Goal: Contribute content: Contribute content

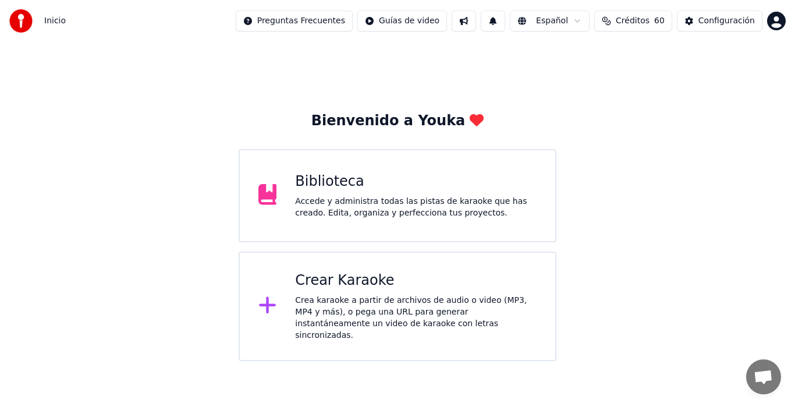
click at [335, 197] on div "Accede y administra todas las pistas de karaoke que has creado. Edita, organiza…" at bounding box center [416, 207] width 242 height 23
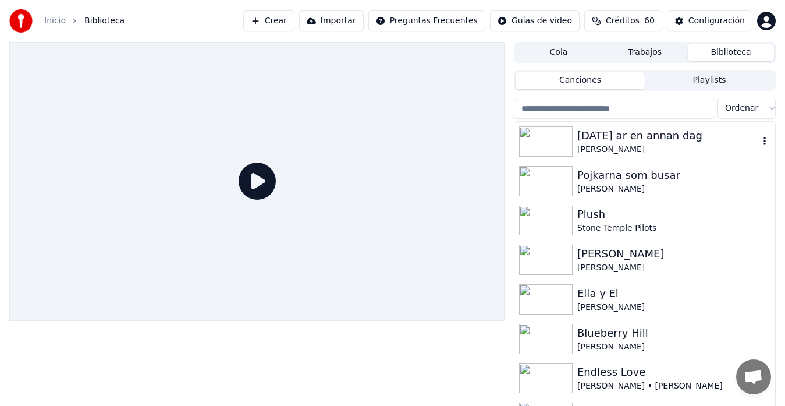
click at [456, 140] on div "[DATE] ar en annan dag" at bounding box center [669, 135] width 182 height 16
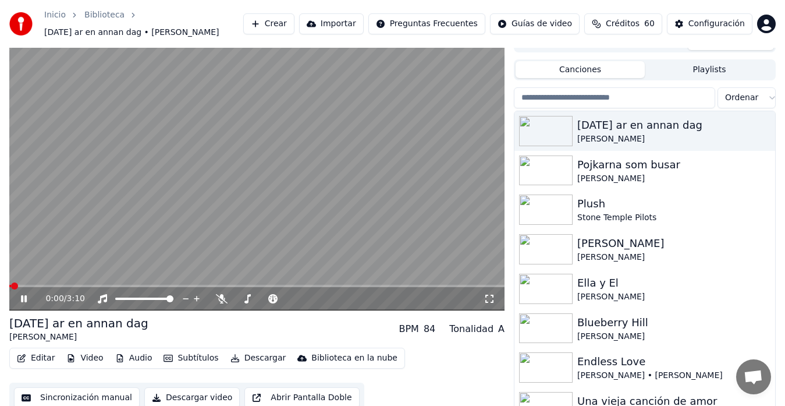
scroll to position [26, 0]
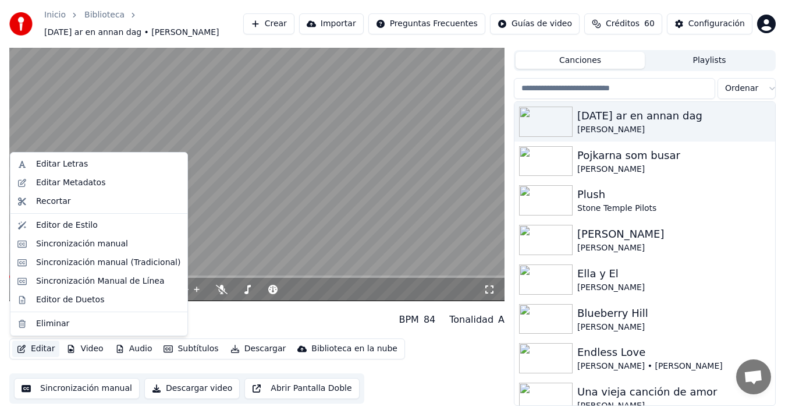
click at [40, 326] on button "Editar" at bounding box center [35, 349] width 47 height 16
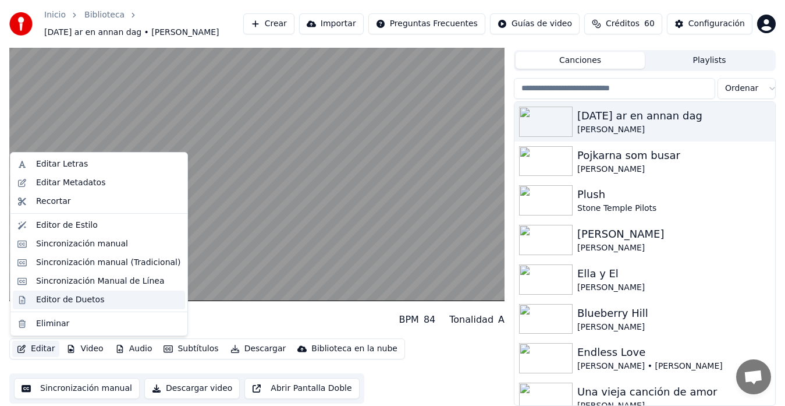
click at [47, 300] on div "Editor de Duetos" at bounding box center [70, 300] width 68 height 12
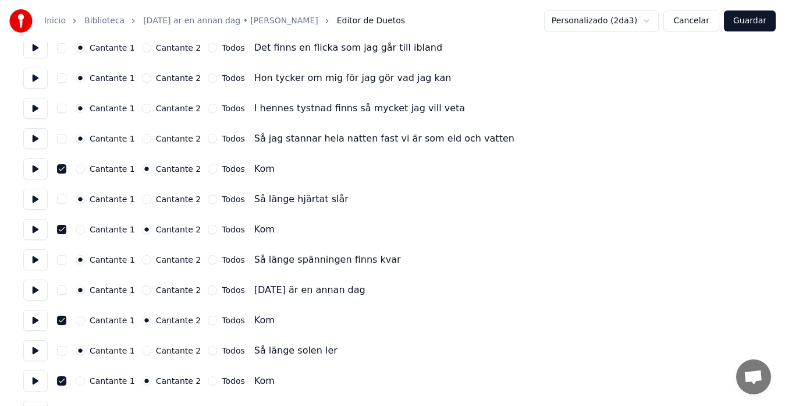
scroll to position [94, 0]
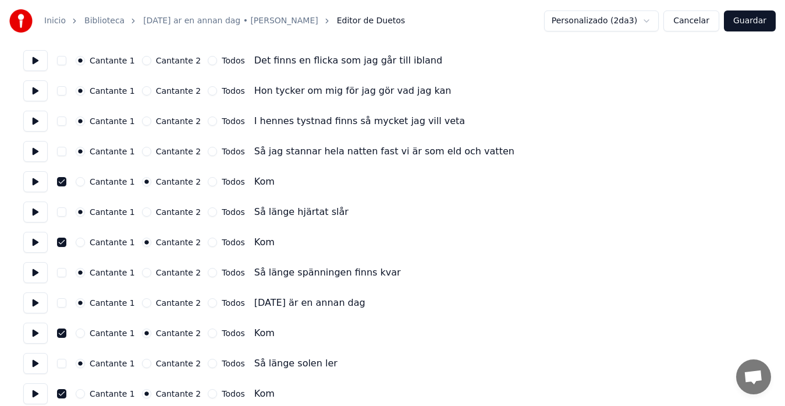
click at [34, 300] on button at bounding box center [35, 302] width 24 height 21
click at [36, 152] on button at bounding box center [35, 151] width 24 height 21
click at [37, 214] on button at bounding box center [35, 211] width 24 height 21
click at [33, 243] on button at bounding box center [35, 242] width 24 height 21
click at [36, 271] on button at bounding box center [35, 272] width 24 height 21
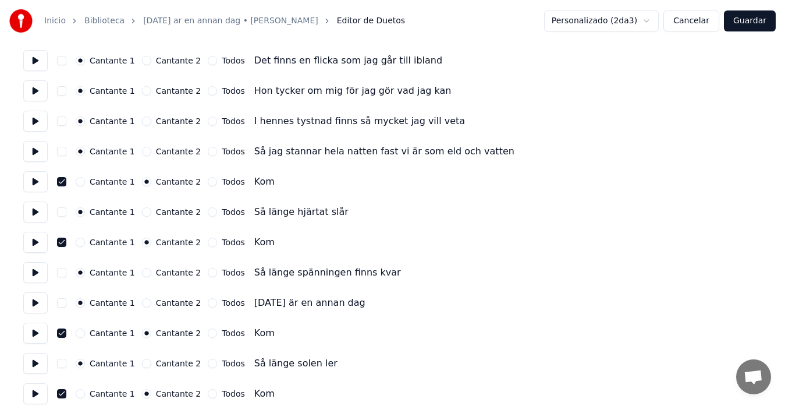
click at [34, 303] on button at bounding box center [35, 302] width 24 height 21
click at [35, 326] on button at bounding box center [35, 333] width 24 height 21
click at [40, 326] on button at bounding box center [35, 363] width 24 height 21
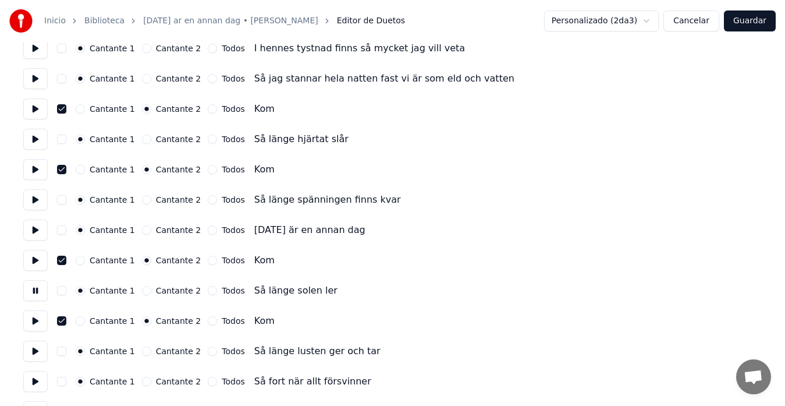
scroll to position [211, 0]
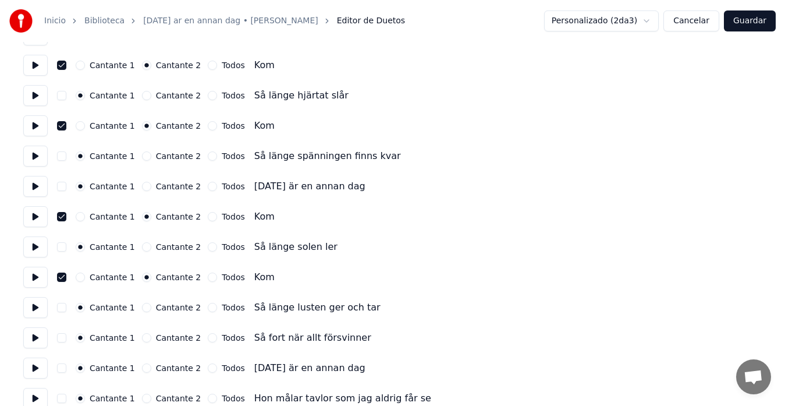
click at [35, 276] on button at bounding box center [35, 277] width 24 height 21
click at [34, 311] on button at bounding box center [35, 307] width 24 height 21
click at [38, 326] on button at bounding box center [35, 337] width 24 height 21
click at [41, 326] on button at bounding box center [35, 367] width 24 height 21
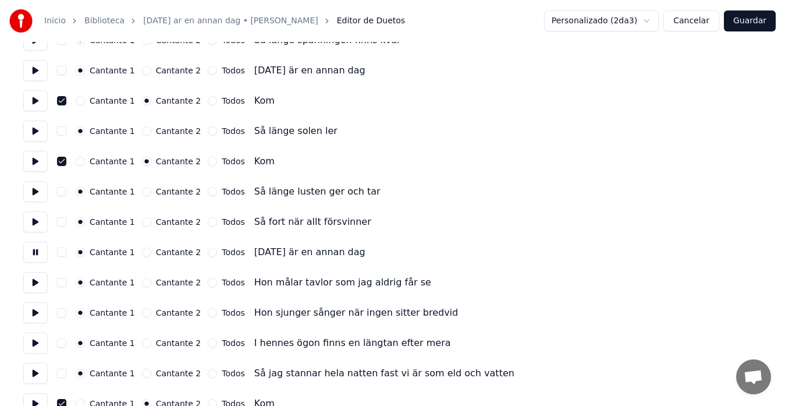
scroll to position [327, 0]
click at [37, 284] on button at bounding box center [35, 281] width 24 height 21
click at [37, 314] on button at bounding box center [35, 312] width 24 height 21
click at [456, 19] on button "Cancelar" at bounding box center [692, 20] width 56 height 21
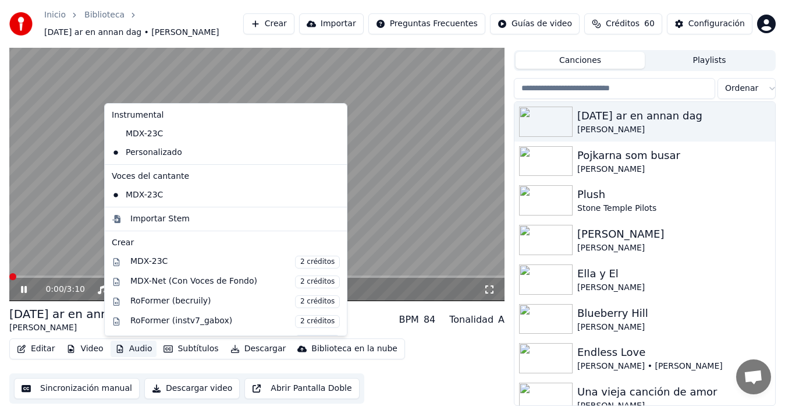
click at [127, 326] on button "Audio" at bounding box center [134, 349] width 47 height 16
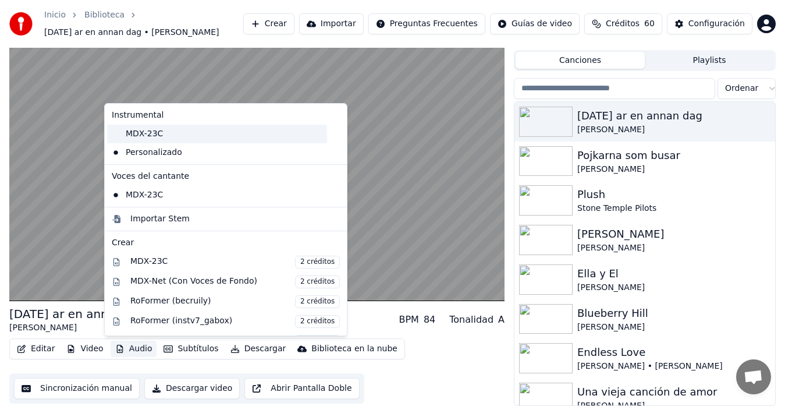
click at [165, 134] on div "MDX-23C" at bounding box center [217, 134] width 220 height 19
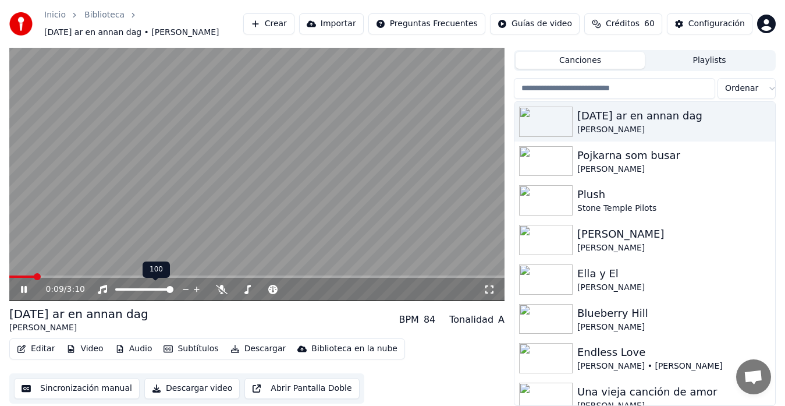
click at [123, 288] on span at bounding box center [144, 289] width 58 height 2
click at [132, 287] on div at bounding box center [155, 290] width 94 height 12
click at [171, 290] on span at bounding box center [167, 289] width 7 height 7
click at [97, 274] on video at bounding box center [256, 161] width 495 height 279
click at [102, 275] on span at bounding box center [256, 276] width 495 height 2
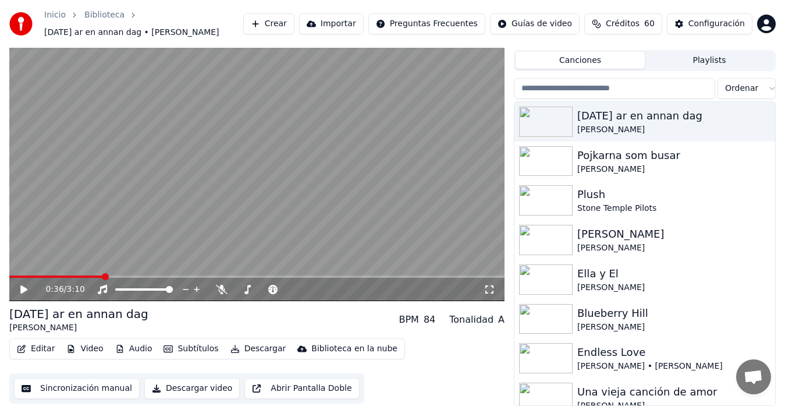
click at [75, 259] on video at bounding box center [256, 161] width 495 height 279
click at [223, 288] on icon at bounding box center [222, 289] width 12 height 9
click at [221, 294] on div "0:52 / 3:10" at bounding box center [264, 290] width 438 height 12
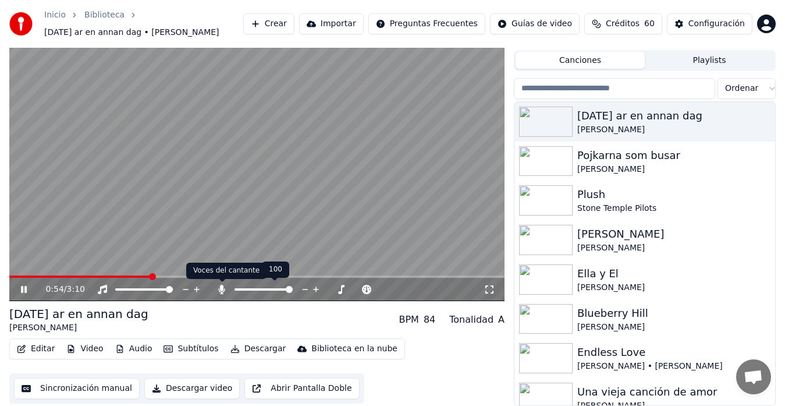
click at [221, 289] on icon at bounding box center [222, 289] width 6 height 9
click at [24, 289] on icon at bounding box center [32, 289] width 27 height 9
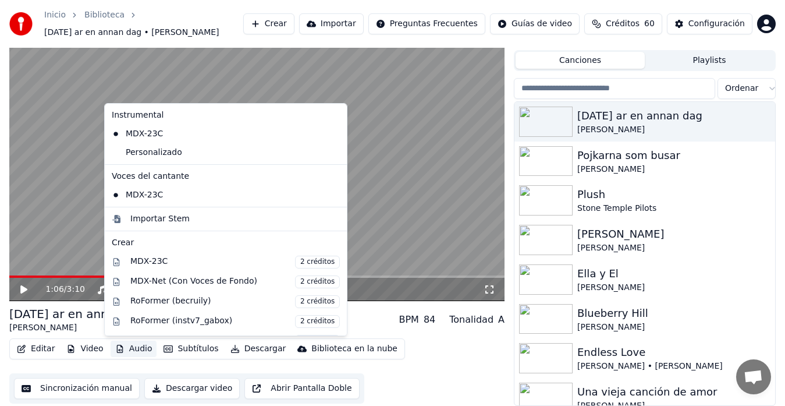
click at [140, 326] on button "Audio" at bounding box center [134, 349] width 47 height 16
click at [155, 152] on div "Personalizado" at bounding box center [217, 152] width 220 height 19
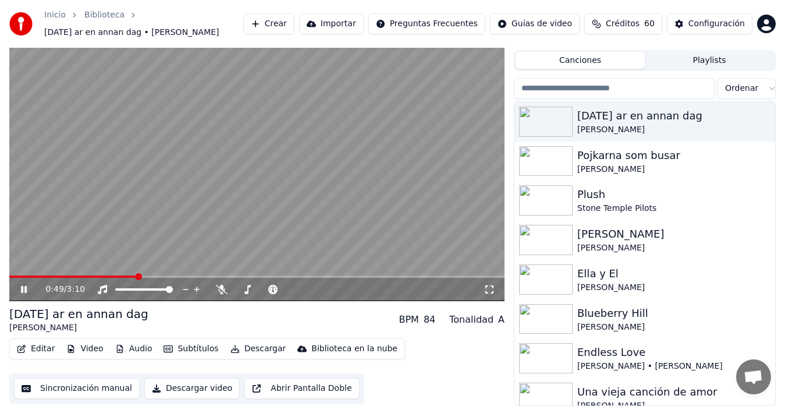
click at [136, 275] on span at bounding box center [72, 276] width 127 height 2
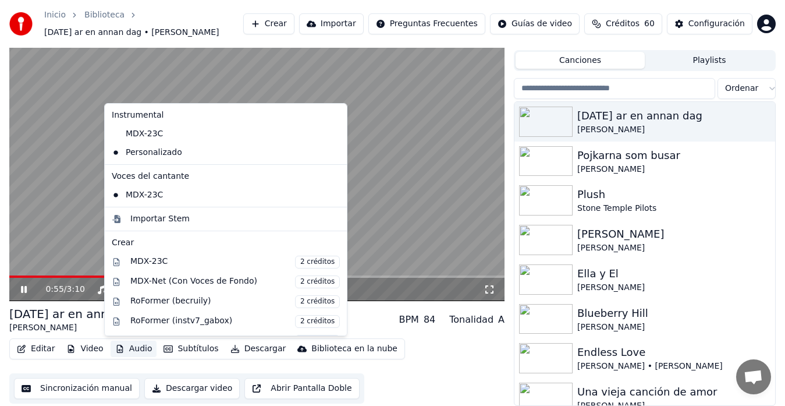
click at [122, 326] on button "Audio" at bounding box center [134, 349] width 47 height 16
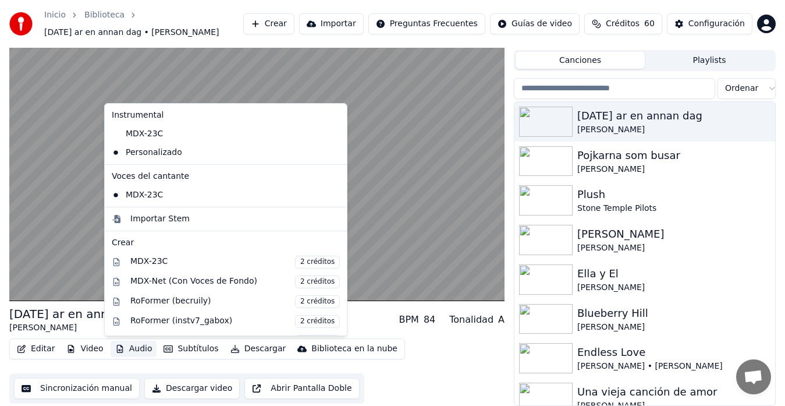
click at [332, 151] on icon at bounding box center [336, 152] width 8 height 9
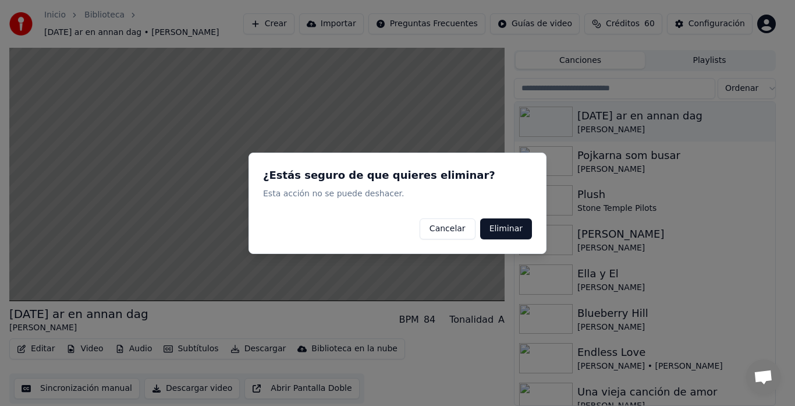
click at [456, 228] on button "Eliminar" at bounding box center [506, 228] width 52 height 21
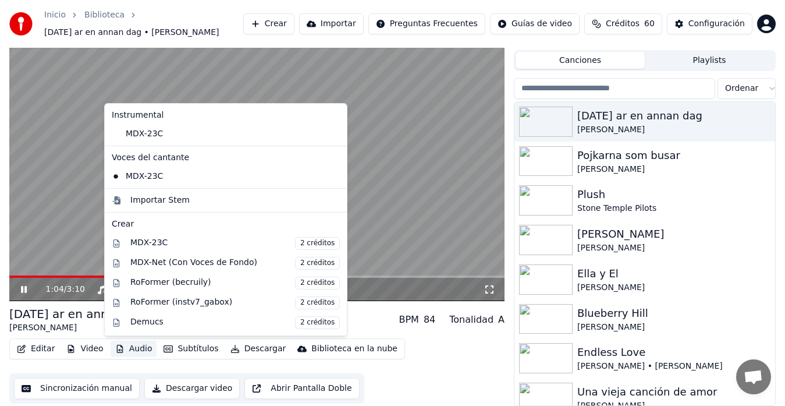
click at [127, 326] on button "Audio" at bounding box center [134, 349] width 47 height 16
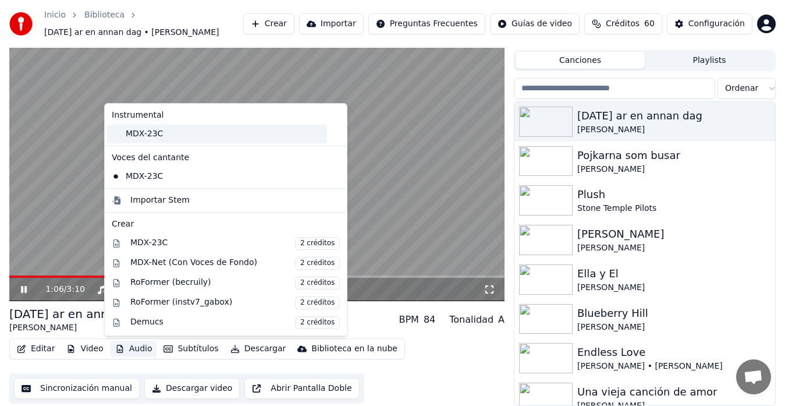
click at [122, 137] on div "MDX-23C" at bounding box center [217, 134] width 220 height 19
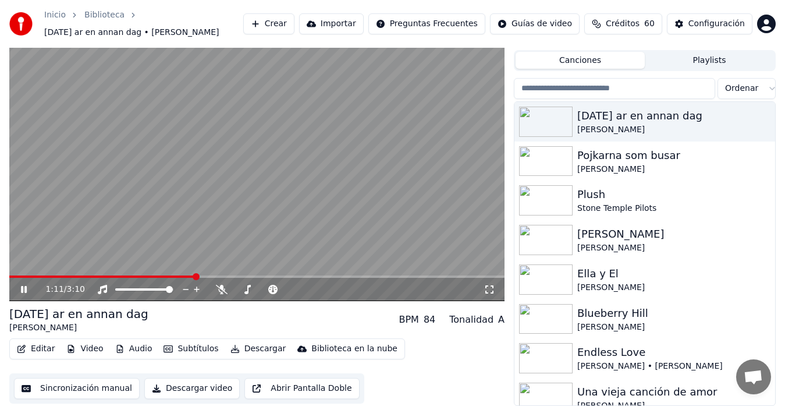
click at [153, 272] on video at bounding box center [256, 161] width 495 height 279
click at [150, 275] on span at bounding box center [102, 276] width 186 height 2
click at [47, 223] on video at bounding box center [256, 161] width 495 height 279
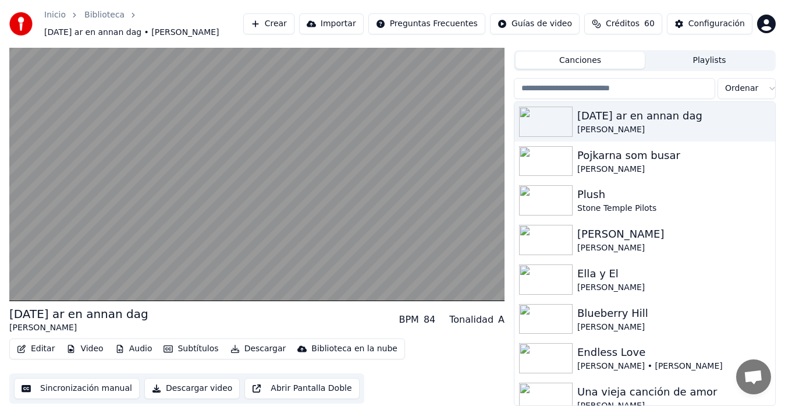
click at [168, 214] on video at bounding box center [256, 161] width 495 height 279
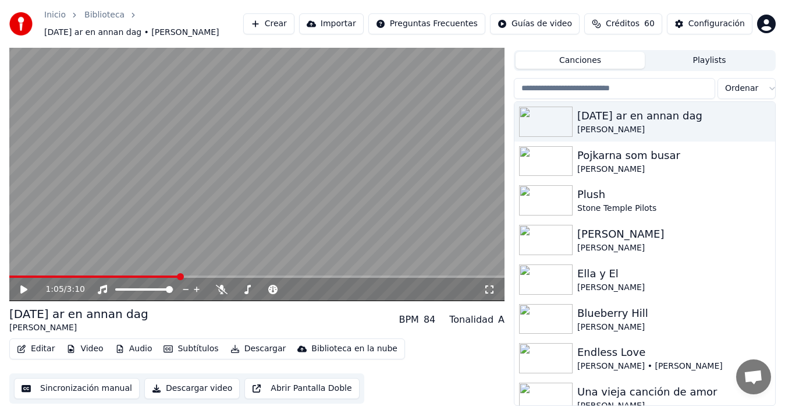
click at [135, 326] on button "Audio" at bounding box center [134, 349] width 47 height 16
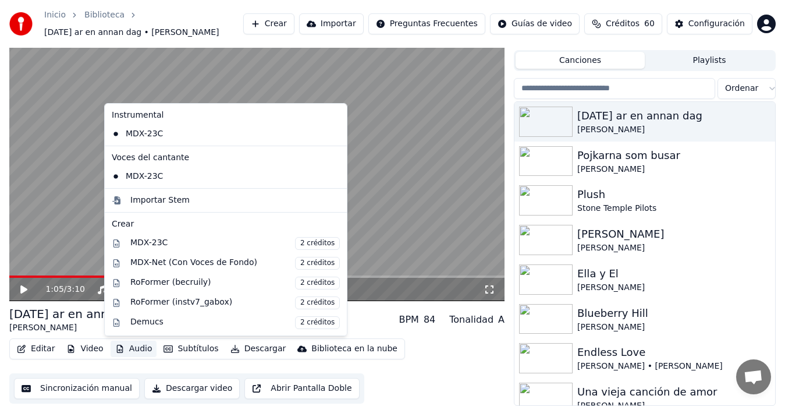
click at [332, 132] on icon at bounding box center [336, 133] width 8 height 9
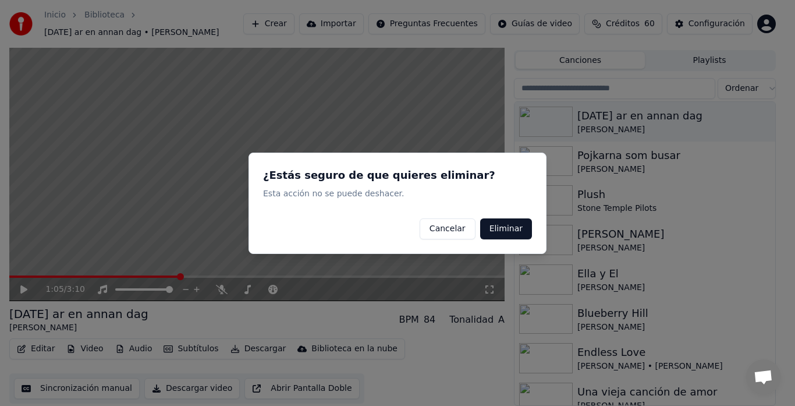
click at [456, 228] on button "Eliminar" at bounding box center [506, 228] width 52 height 21
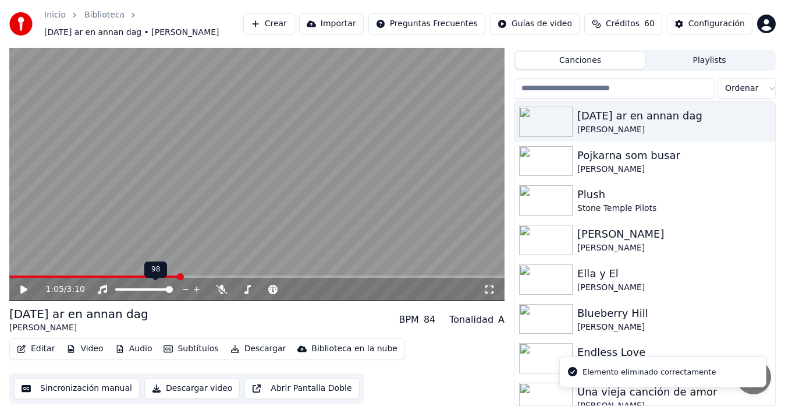
click at [147, 275] on div "98 98" at bounding box center [155, 269] width 23 height 16
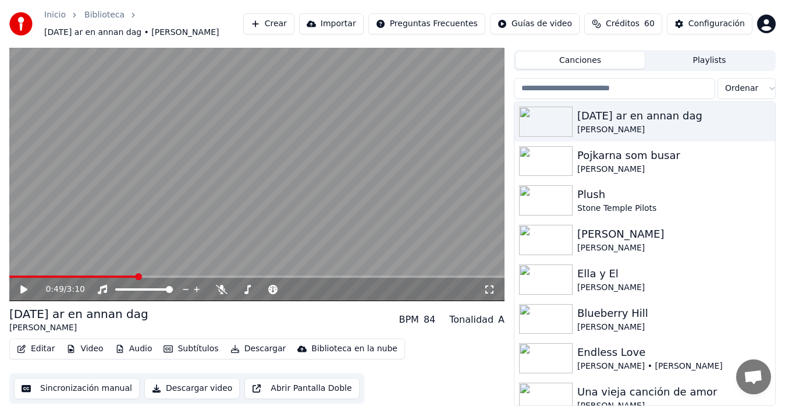
click at [137, 277] on span at bounding box center [72, 276] width 127 height 2
click at [26, 288] on icon at bounding box center [23, 289] width 7 height 8
click at [22, 291] on icon at bounding box center [24, 289] width 6 height 7
click at [127, 326] on button "Audio" at bounding box center [134, 349] width 47 height 16
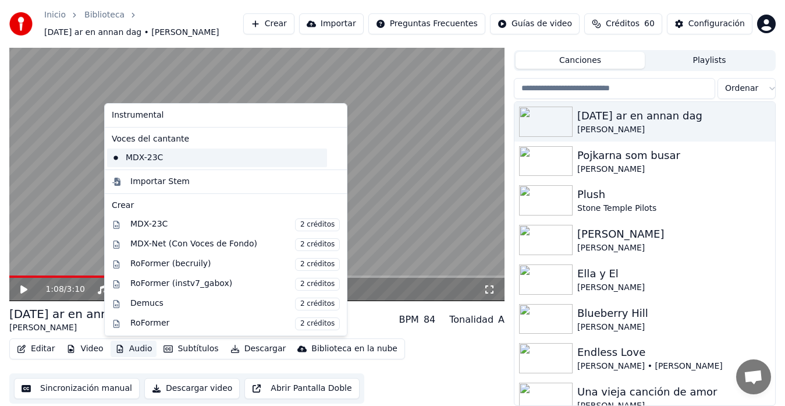
click at [144, 157] on div "MDX-23C" at bounding box center [217, 157] width 220 height 19
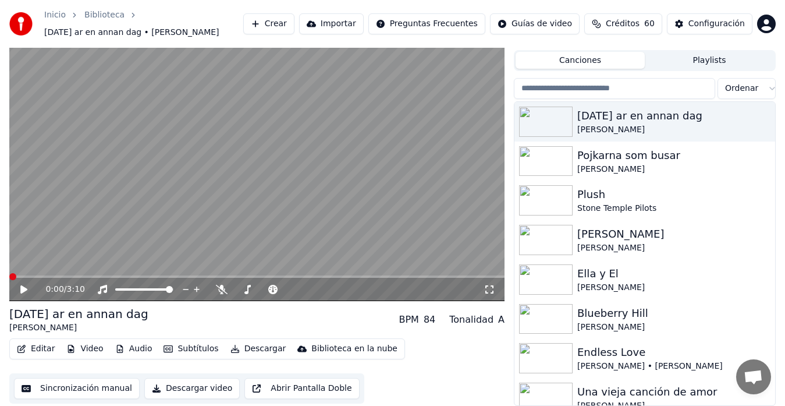
click at [69, 326] on button "Sincronización manual" at bounding box center [77, 388] width 126 height 21
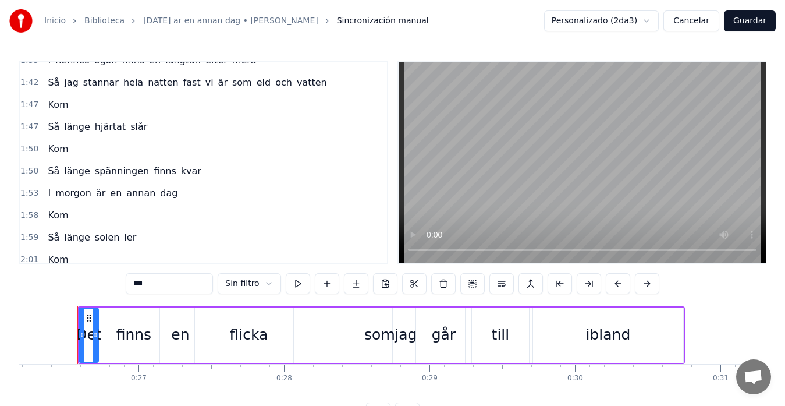
scroll to position [427, 0]
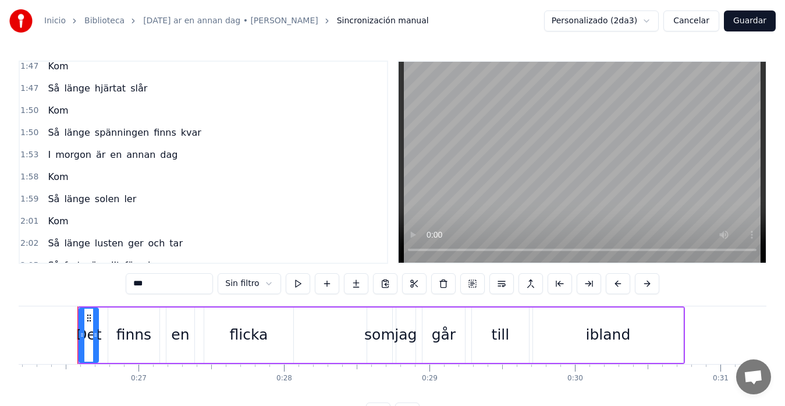
click at [43, 130] on div "Så länge spänningen finns kvar" at bounding box center [124, 132] width 163 height 21
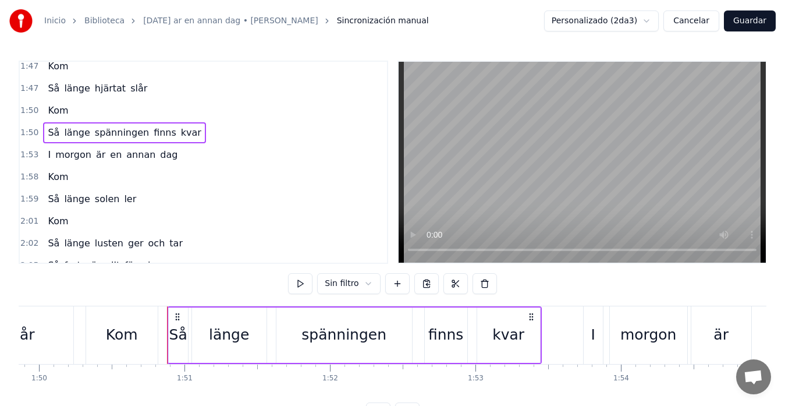
scroll to position [0, 16079]
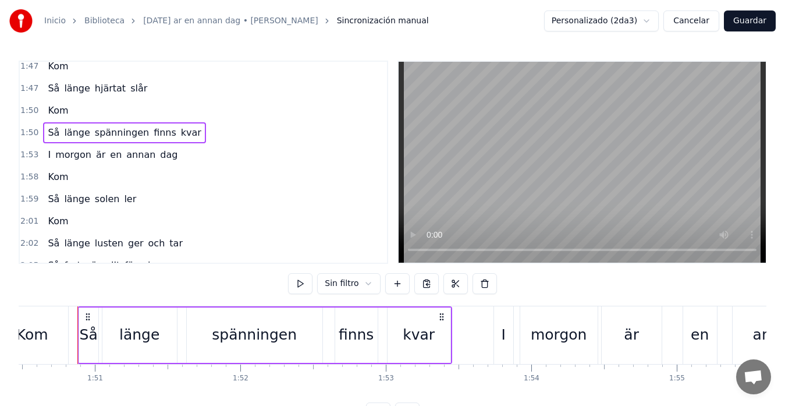
click at [49, 315] on div "Kom" at bounding box center [33, 335] width 72 height 58
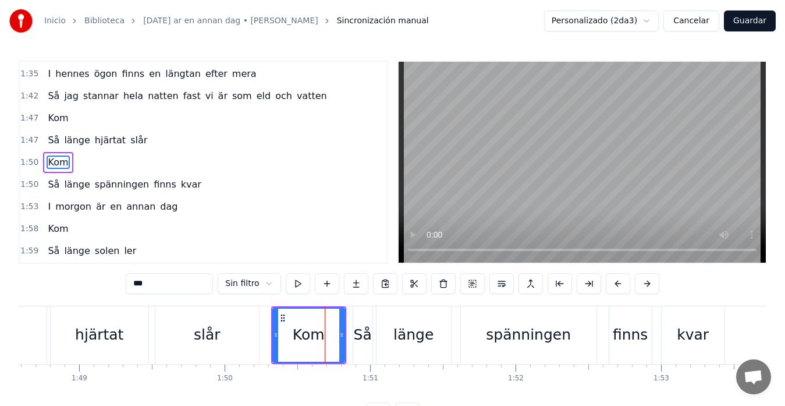
scroll to position [0, 15796]
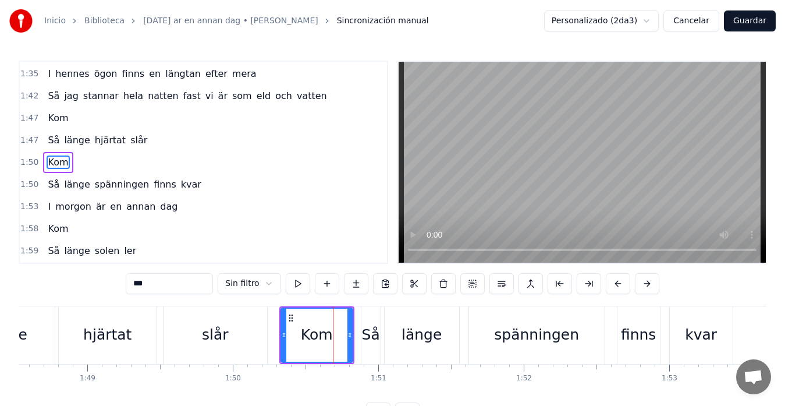
click at [84, 320] on div "hjärtat" at bounding box center [108, 335] width 98 height 58
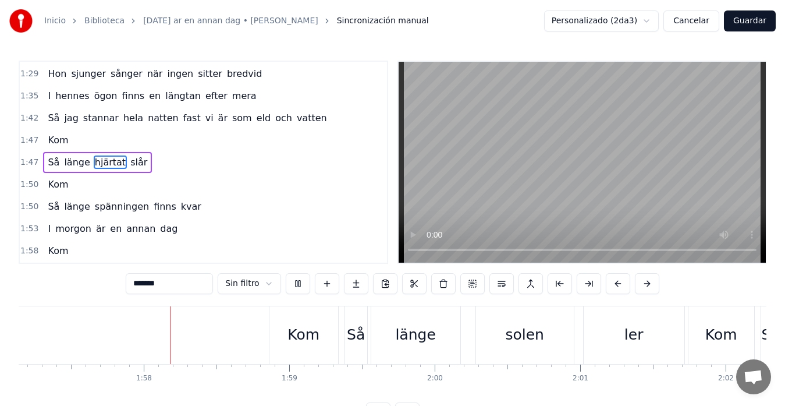
scroll to position [0, 17081]
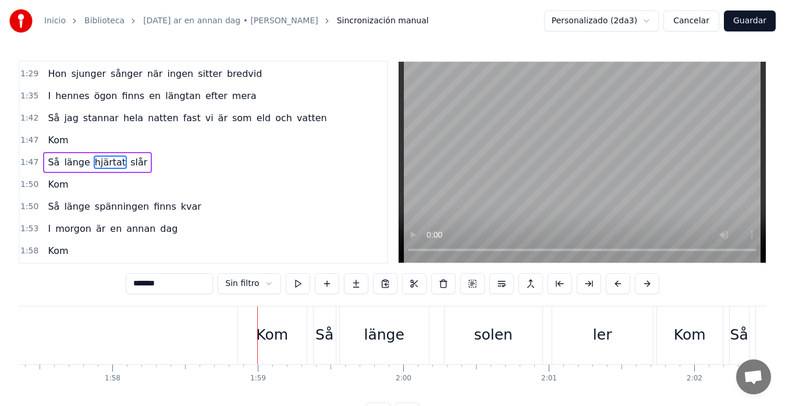
click at [300, 326] on div "Kom" at bounding box center [272, 335] width 69 height 58
type input "***"
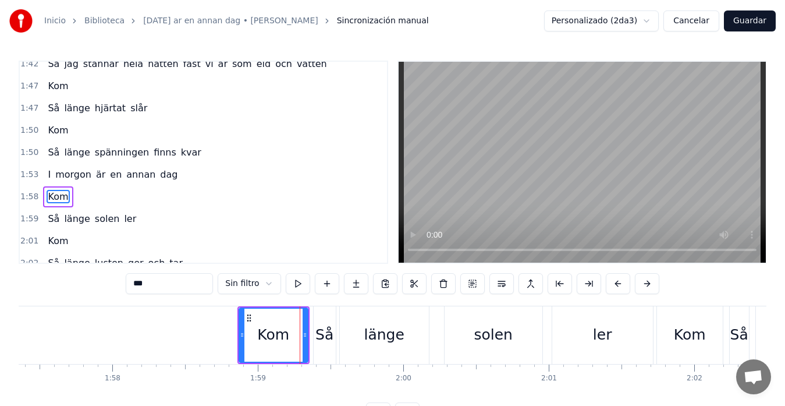
scroll to position [441, 0]
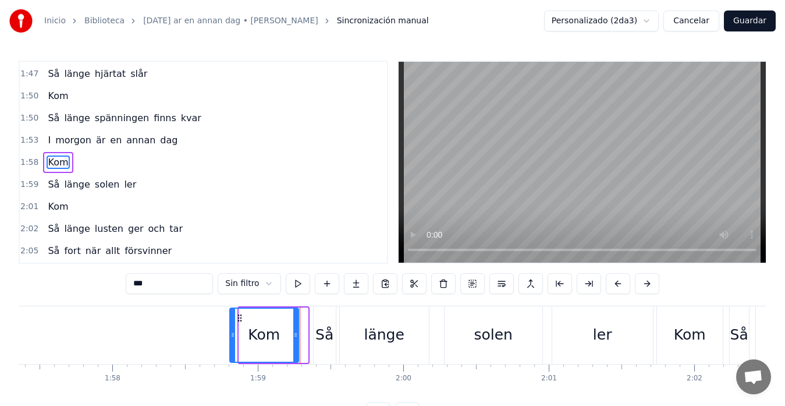
drag, startPoint x: 248, startPoint y: 318, endPoint x: 239, endPoint y: 321, distance: 9.6
click at [239, 321] on icon at bounding box center [239, 317] width 9 height 9
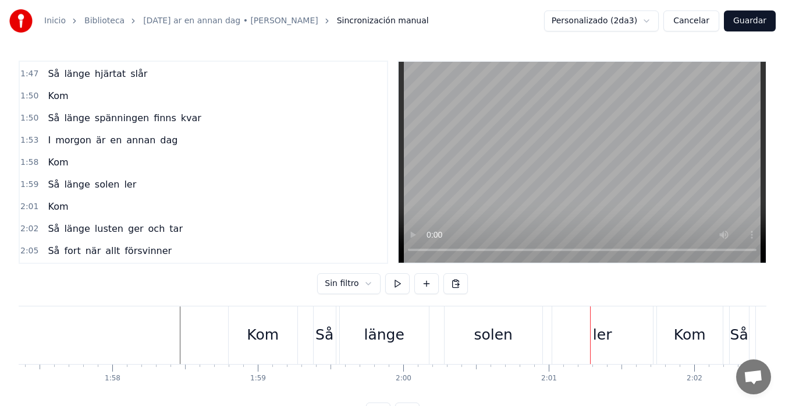
click at [456, 23] on html "Inicio Biblioteca Imorgon ar en annan dag • Christer Björkman Sincronización ma…" at bounding box center [392, 221] width 785 height 442
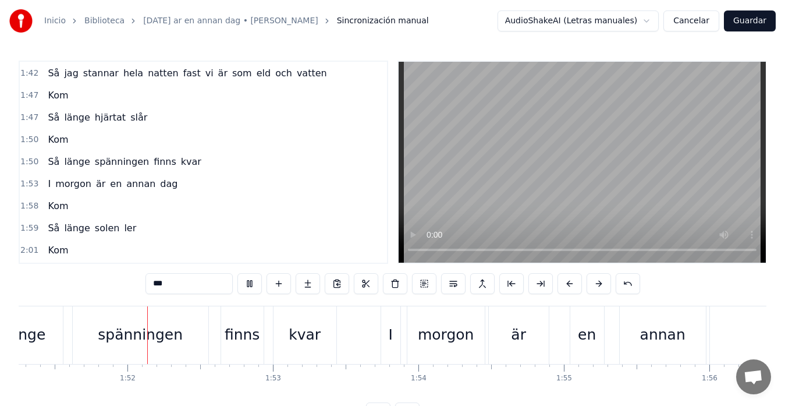
scroll to position [0, 16195]
click at [456, 21] on button "Guardar" at bounding box center [750, 20] width 52 height 21
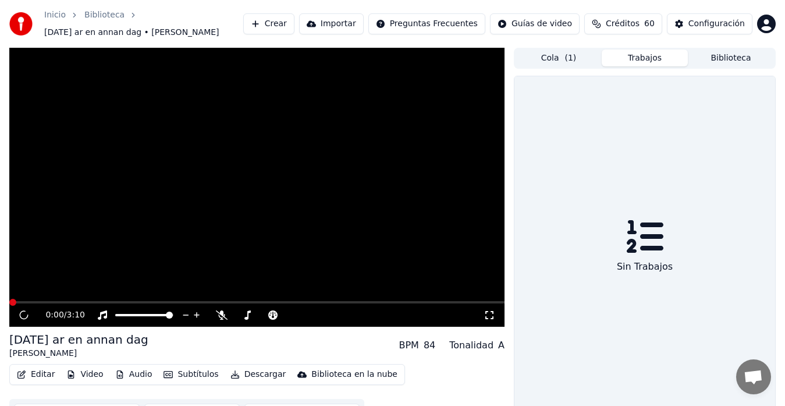
click at [456, 56] on button "Trabajos" at bounding box center [645, 57] width 86 height 17
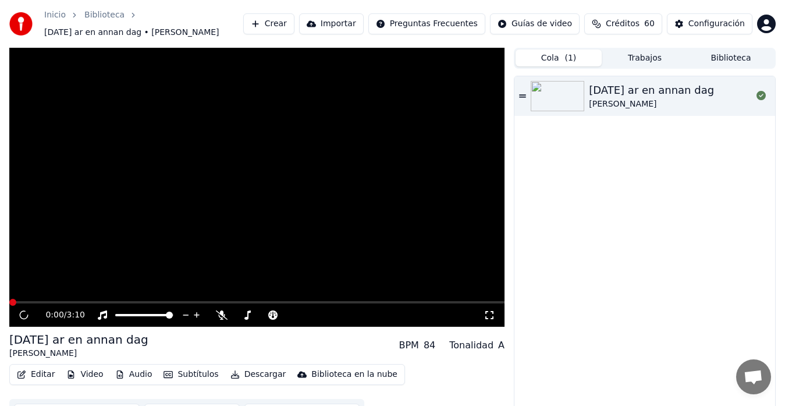
click at [456, 59] on span "( 1 )" at bounding box center [571, 58] width 12 height 12
click at [456, 55] on button "Trabajos" at bounding box center [645, 57] width 86 height 17
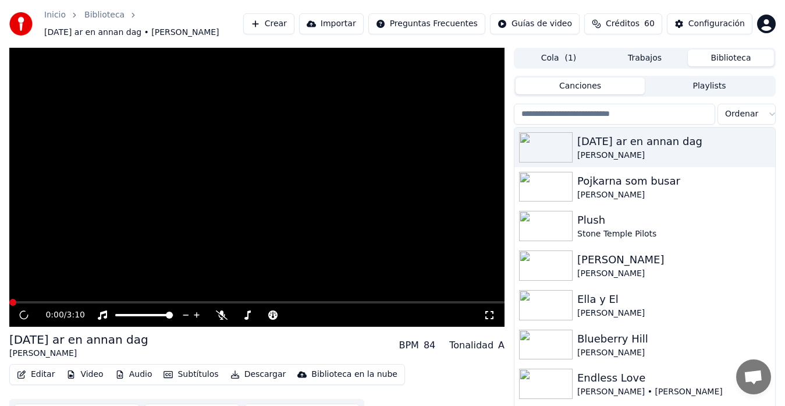
click at [456, 59] on button "Biblioteca" at bounding box center [731, 57] width 86 height 17
click at [456, 154] on div "[PERSON_NAME]" at bounding box center [669, 156] width 182 height 12
click at [456, 195] on div "[PERSON_NAME]" at bounding box center [669, 195] width 182 height 12
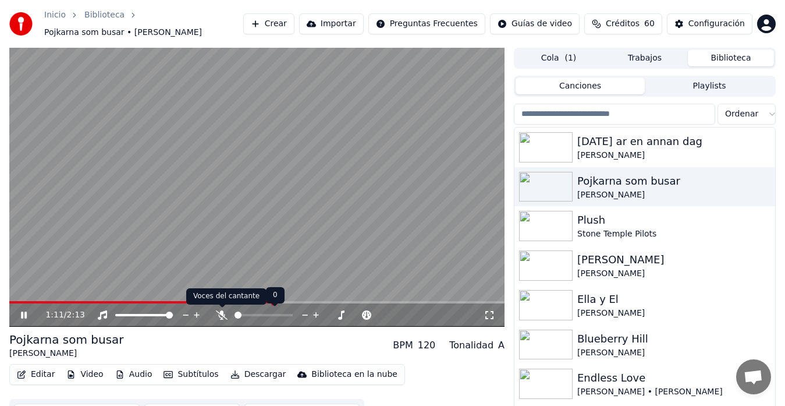
click at [221, 316] on icon at bounding box center [222, 314] width 12 height 9
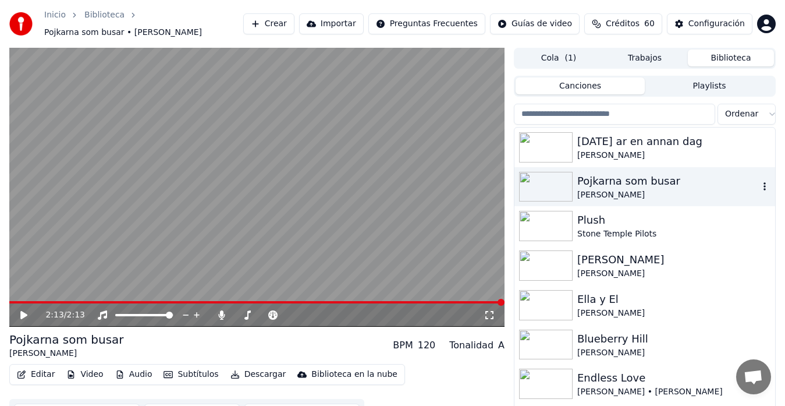
click at [456, 182] on div "Pojkarna som busar" at bounding box center [669, 181] width 182 height 16
click at [456, 183] on div "Pojkarna som busar" at bounding box center [669, 181] width 182 height 16
click at [456, 146] on div "[DATE] ar en annan dag" at bounding box center [669, 141] width 182 height 16
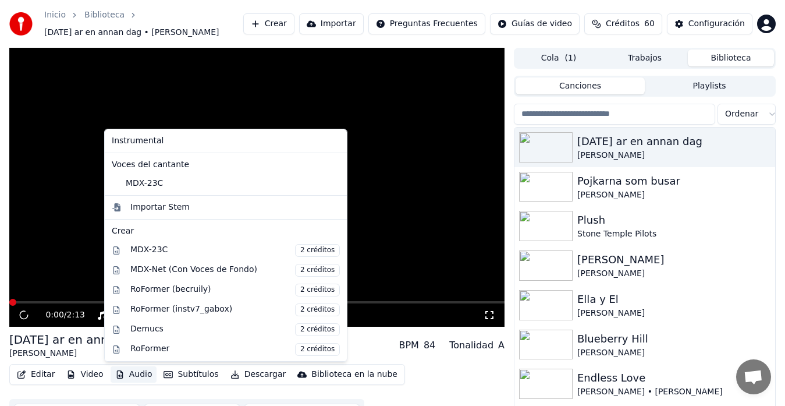
click at [129, 326] on button "Audio" at bounding box center [134, 374] width 47 height 16
click at [161, 183] on div "MDX-23C" at bounding box center [217, 183] width 220 height 19
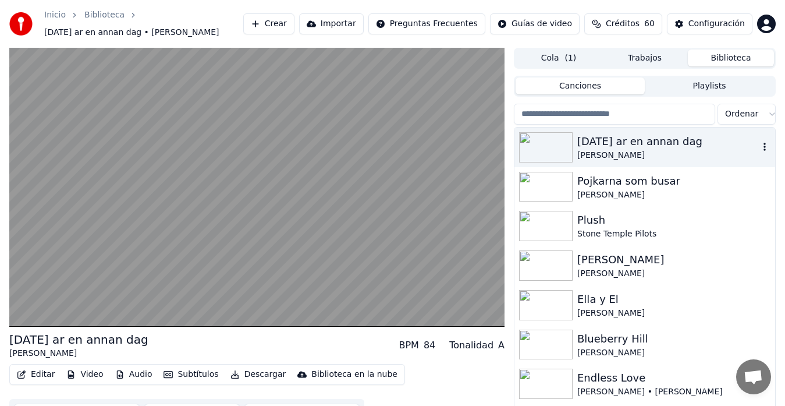
click at [456, 148] on div "[DATE] ar en annan dag" at bounding box center [669, 141] width 182 height 16
click at [456, 182] on div "Pojkarna som busar" at bounding box center [669, 181] width 182 height 16
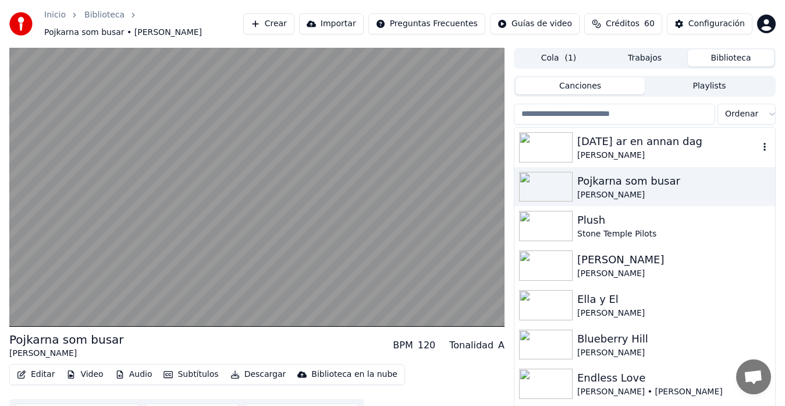
click at [456, 155] on div "[PERSON_NAME]" at bounding box center [669, 156] width 182 height 12
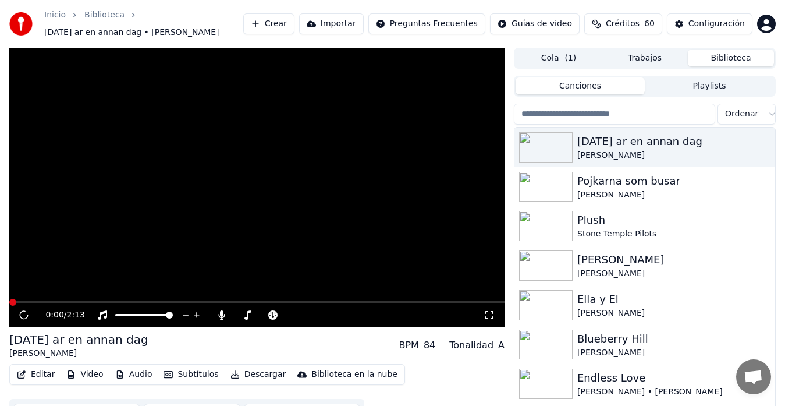
click at [456, 59] on button "Trabajos" at bounding box center [645, 57] width 86 height 17
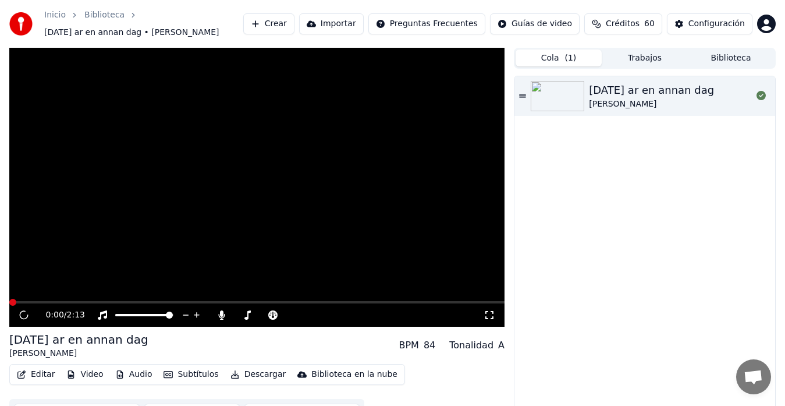
click at [456, 59] on span "( 1 )" at bounding box center [571, 58] width 12 height 12
click at [456, 101] on img at bounding box center [558, 96] width 54 height 30
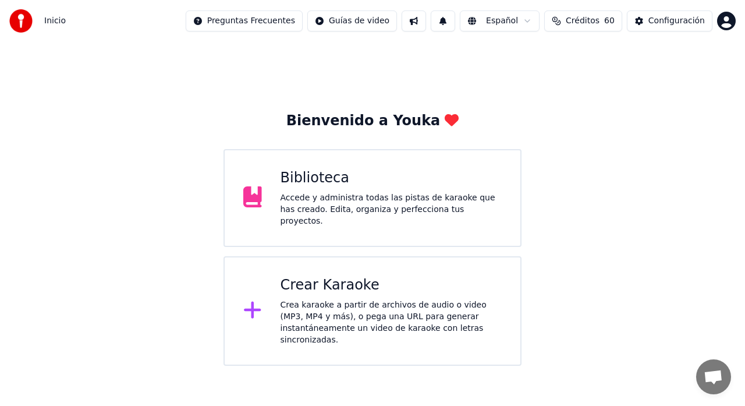
click at [325, 195] on div "Accede y administra todas las pistas de karaoke que has creado. Edita, organiza…" at bounding box center [392, 209] width 222 height 35
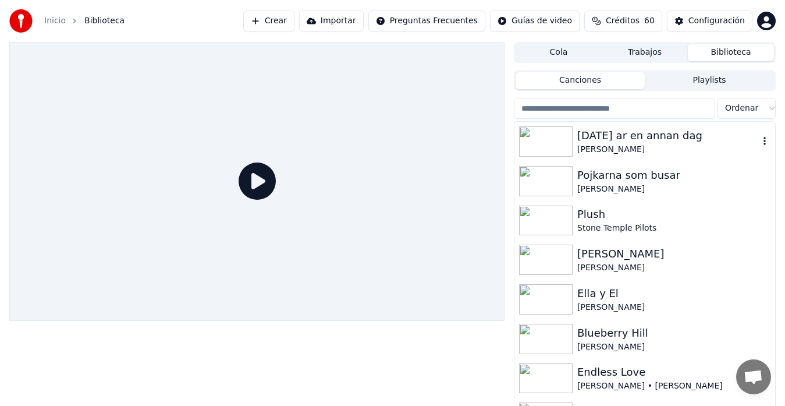
click at [611, 148] on div "[PERSON_NAME]" at bounding box center [669, 150] width 182 height 12
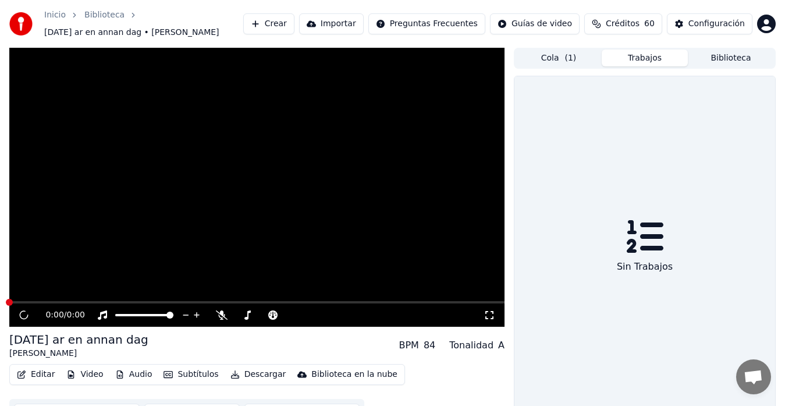
click at [636, 57] on button "Trabajos" at bounding box center [645, 57] width 86 height 17
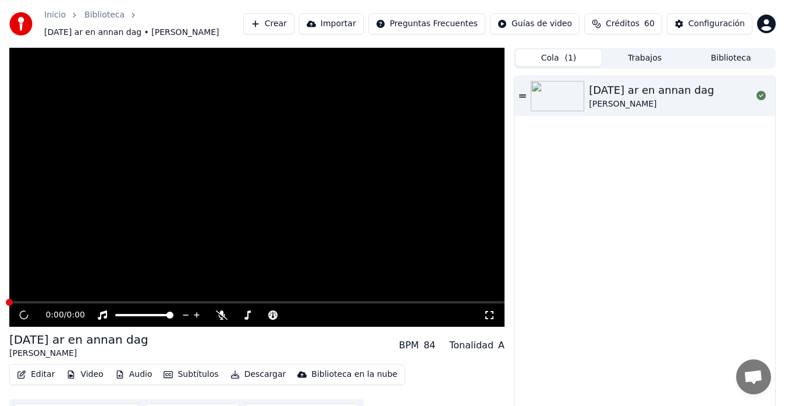
click at [571, 62] on span "( 1 )" at bounding box center [571, 58] width 12 height 12
click at [715, 95] on div "[DATE] ar en annan dag [PERSON_NAME]" at bounding box center [670, 96] width 163 height 28
click at [745, 95] on icon at bounding box center [761, 95] width 9 height 9
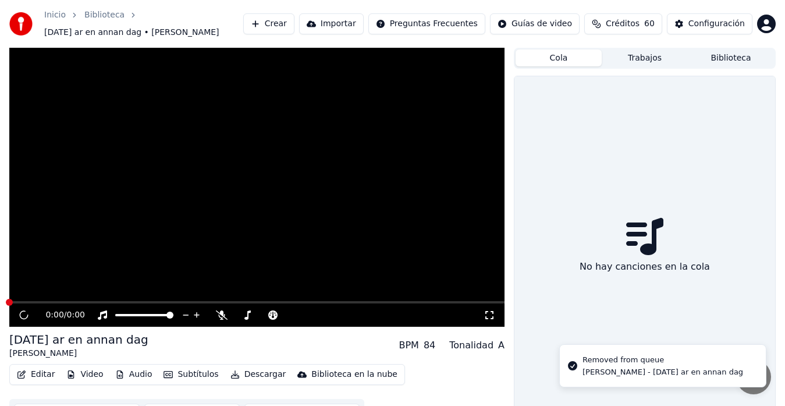
drag, startPoint x: 621, startPoint y: 68, endPoint x: 642, endPoint y: 64, distance: 21.9
click at [623, 68] on div "Cola Trabajos Biblioteca" at bounding box center [645, 58] width 262 height 21
click at [649, 62] on button "Trabajos" at bounding box center [645, 57] width 86 height 17
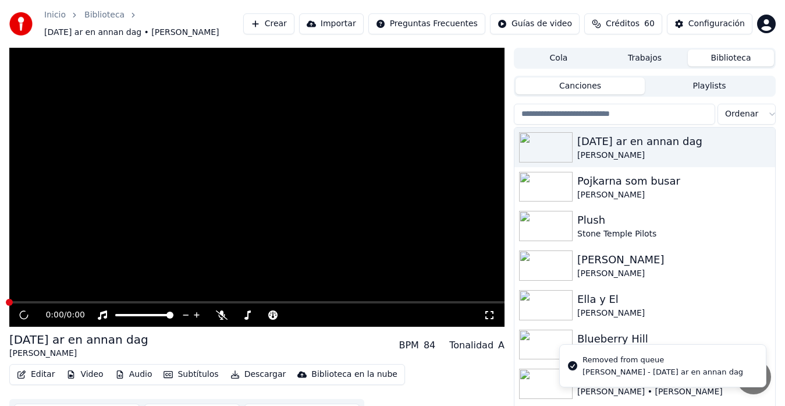
click at [733, 61] on button "Biblioteca" at bounding box center [731, 57] width 86 height 17
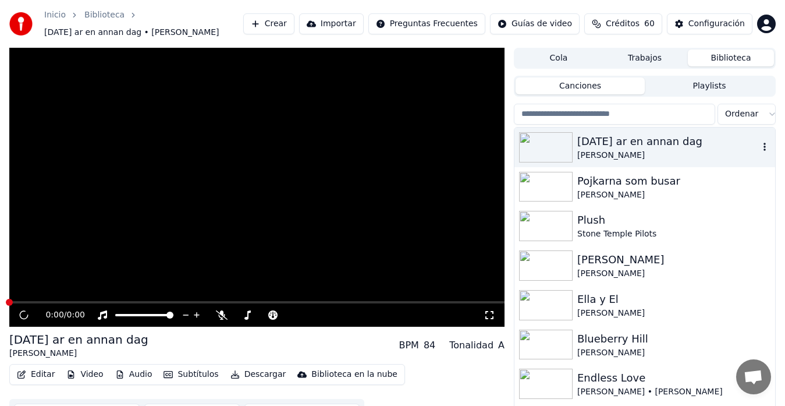
click at [656, 147] on div "[DATE] ar en annan dag" at bounding box center [669, 141] width 182 height 16
click at [20, 316] on icon at bounding box center [24, 315] width 10 height 10
click at [676, 84] on button "Playlists" at bounding box center [709, 85] width 129 height 17
click at [615, 81] on button "Canciones" at bounding box center [580, 85] width 129 height 17
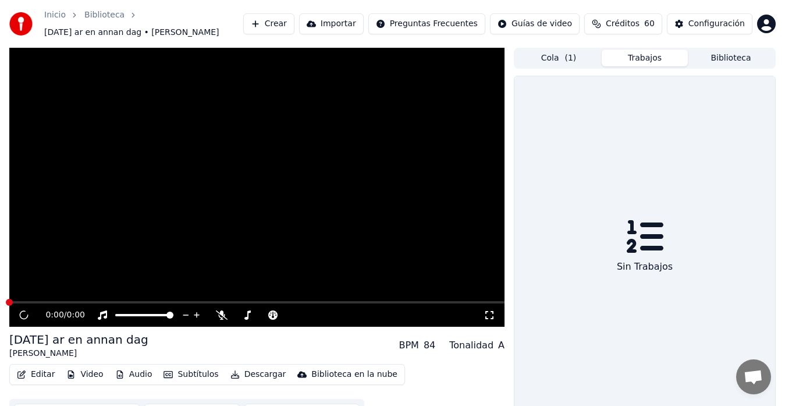
click at [631, 57] on button "Trabajos" at bounding box center [645, 57] width 86 height 17
click at [586, 57] on button "Cola ( 1 )" at bounding box center [559, 57] width 86 height 17
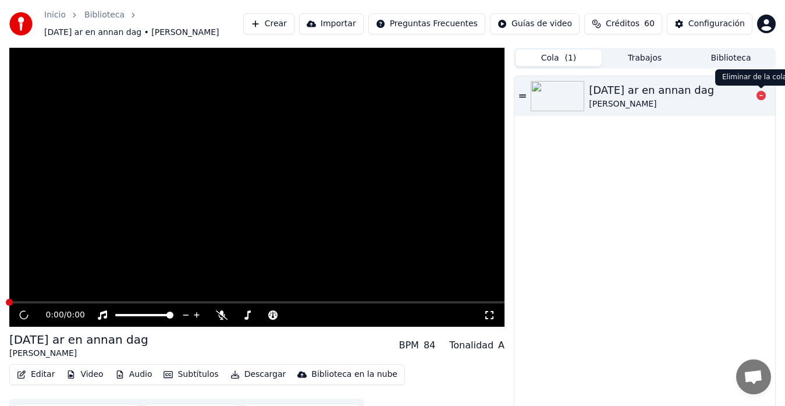
click at [745, 99] on icon at bounding box center [761, 95] width 9 height 9
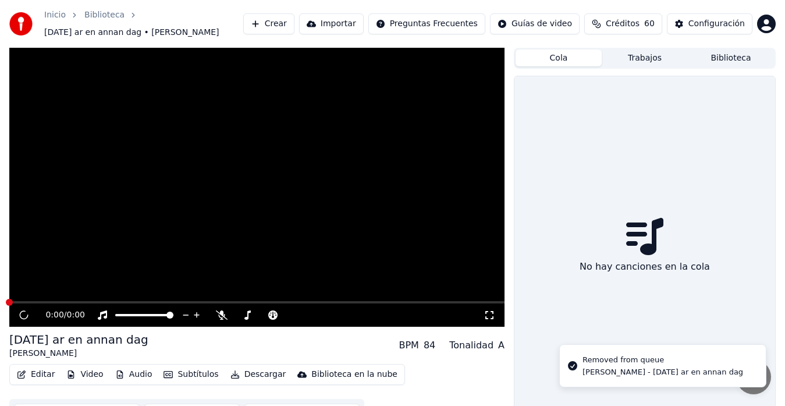
click at [678, 193] on div "No hay canciones en la cola" at bounding box center [645, 247] width 261 height 343
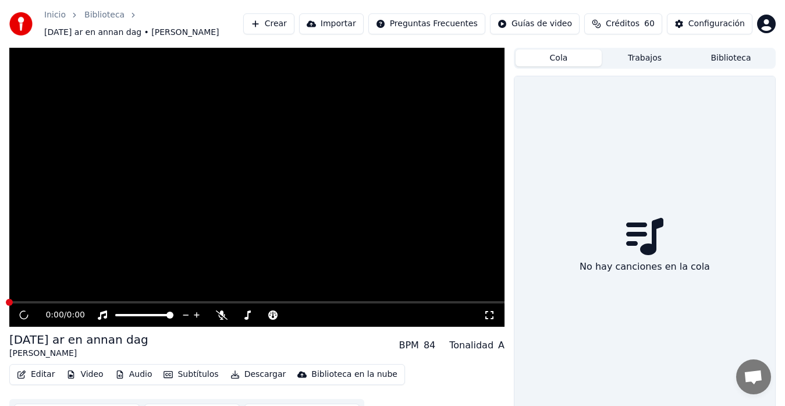
click at [663, 62] on button "Trabajos" at bounding box center [645, 57] width 86 height 17
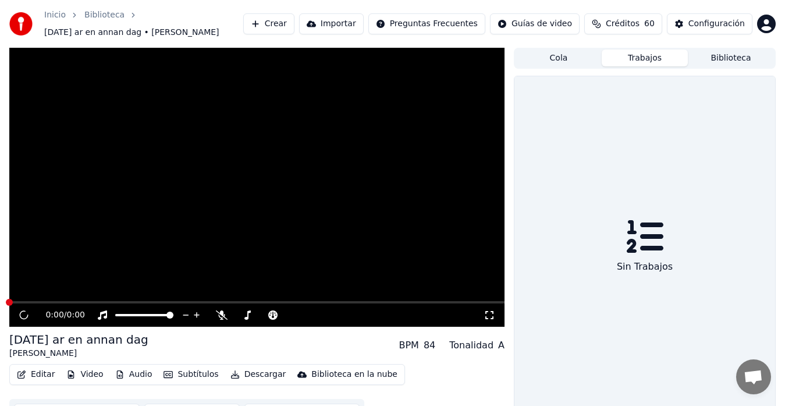
click at [728, 61] on button "Biblioteca" at bounding box center [731, 57] width 86 height 17
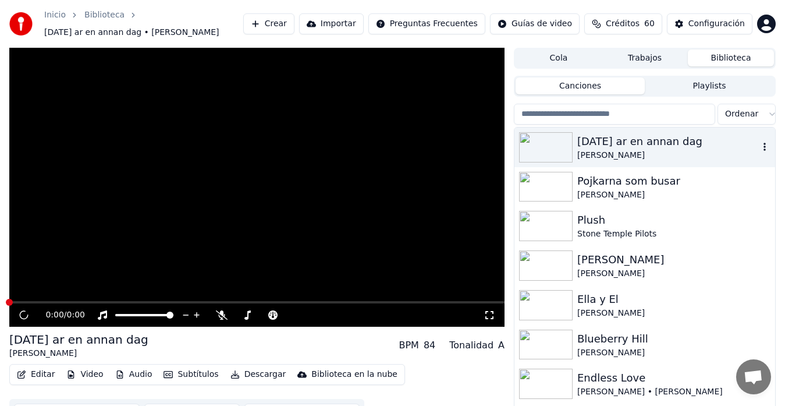
click at [650, 148] on div "[DATE] ar en annan dag" at bounding box center [669, 141] width 182 height 16
click at [13, 306] on span at bounding box center [9, 302] width 7 height 7
click at [88, 302] on span at bounding box center [256, 302] width 495 height 2
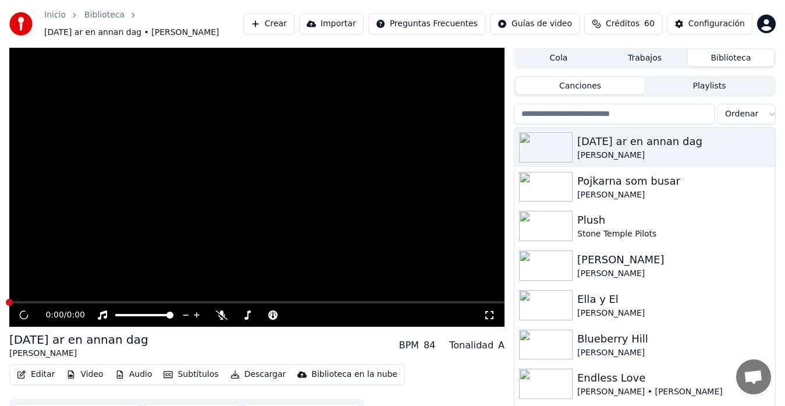
click at [88, 302] on span at bounding box center [256, 302] width 495 height 2
click at [90, 302] on span at bounding box center [256, 302] width 495 height 2
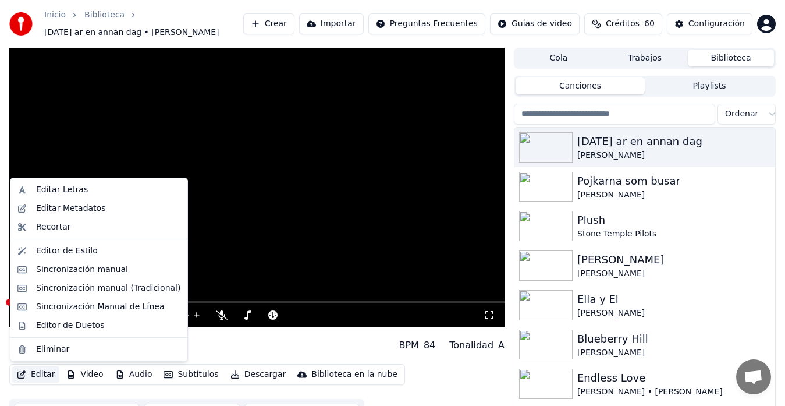
click at [34, 375] on button "Editar" at bounding box center [35, 374] width 47 height 16
click at [55, 329] on div "Editor de Duetos" at bounding box center [70, 326] width 68 height 12
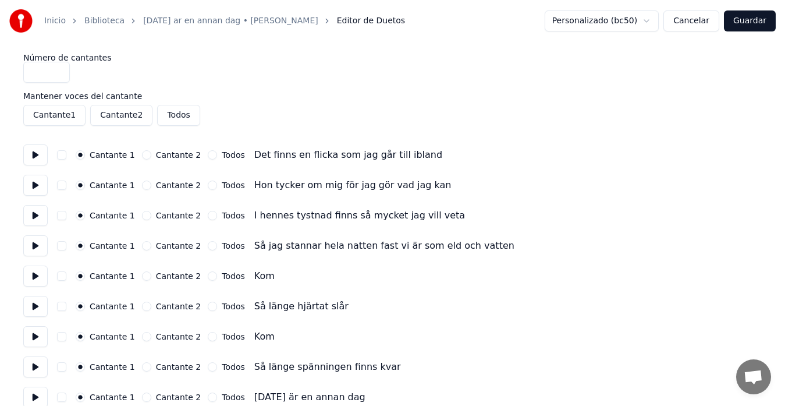
click at [208, 276] on button "Todos" at bounding box center [212, 275] width 9 height 9
click at [142, 276] on button "Cantante 2" at bounding box center [146, 275] width 9 height 9
click at [58, 277] on button "button" at bounding box center [61, 275] width 9 height 9
click at [142, 338] on button "Cantante 2" at bounding box center [146, 336] width 9 height 9
click at [61, 338] on button "button" at bounding box center [61, 336] width 9 height 9
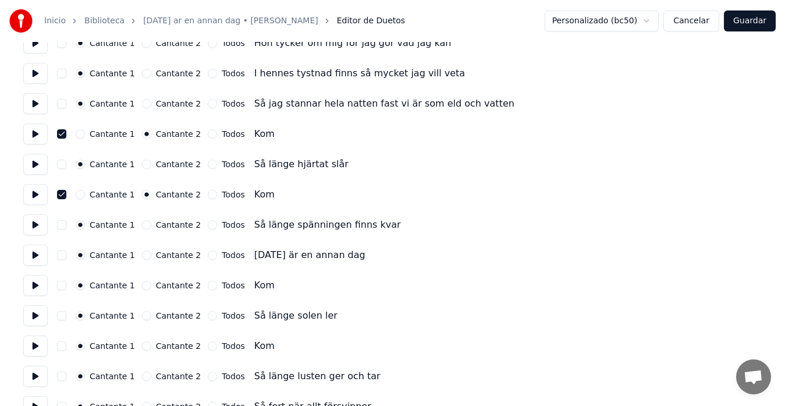
scroll to position [155, 0]
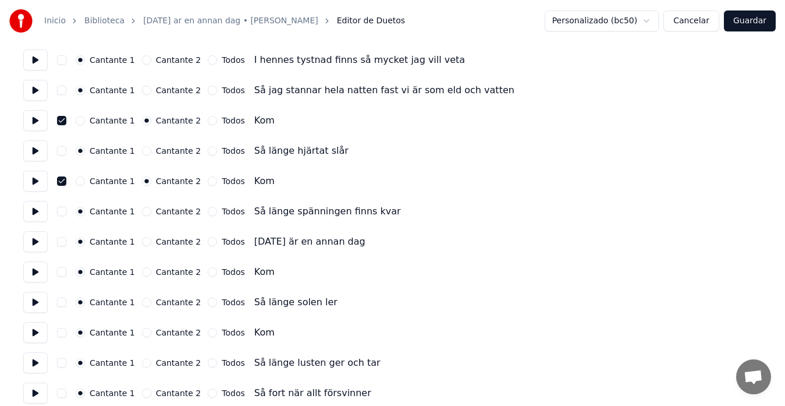
click at [142, 272] on button "Cantante 2" at bounding box center [146, 271] width 9 height 9
click at [62, 273] on button "button" at bounding box center [61, 271] width 9 height 9
click at [142, 333] on button "Cantante 2" at bounding box center [146, 332] width 9 height 9
click at [61, 333] on button "button" at bounding box center [61, 332] width 9 height 9
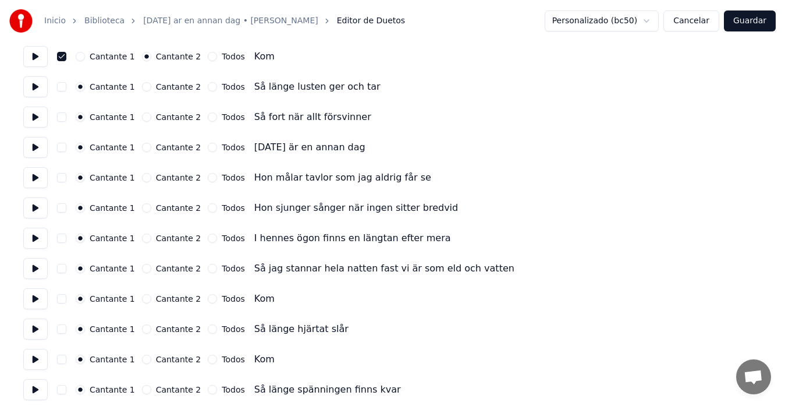
scroll to position [466, 0]
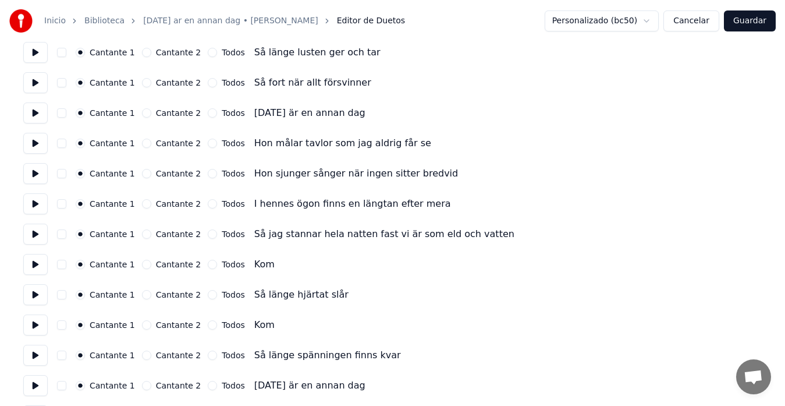
click at [142, 266] on button "Cantante 2" at bounding box center [146, 264] width 9 height 9
click at [60, 267] on button "button" at bounding box center [61, 264] width 9 height 9
click at [142, 324] on button "Cantante 2" at bounding box center [146, 324] width 9 height 9
click at [61, 324] on button "button" at bounding box center [61, 324] width 9 height 9
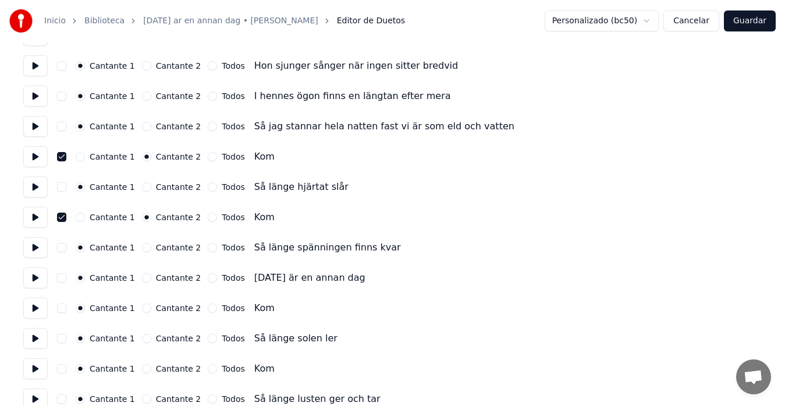
scroll to position [582, 0]
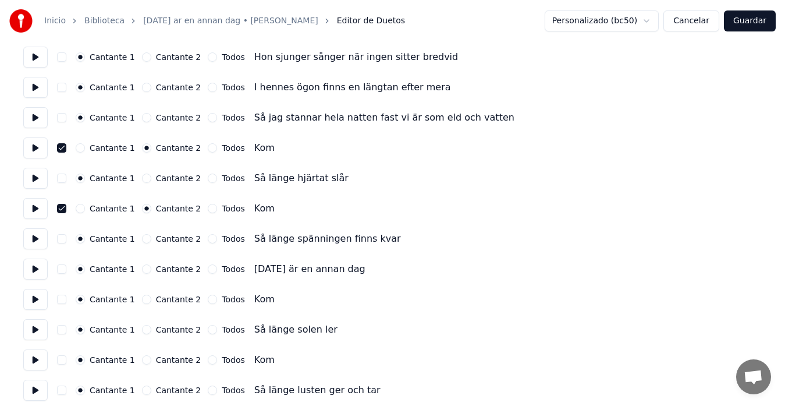
click at [142, 298] on button "Cantante 2" at bounding box center [146, 299] width 9 height 9
click at [62, 300] on button "button" at bounding box center [61, 299] width 9 height 9
click at [142, 358] on button "Cantante 2" at bounding box center [146, 359] width 9 height 9
click at [61, 360] on button "button" at bounding box center [61, 359] width 9 height 9
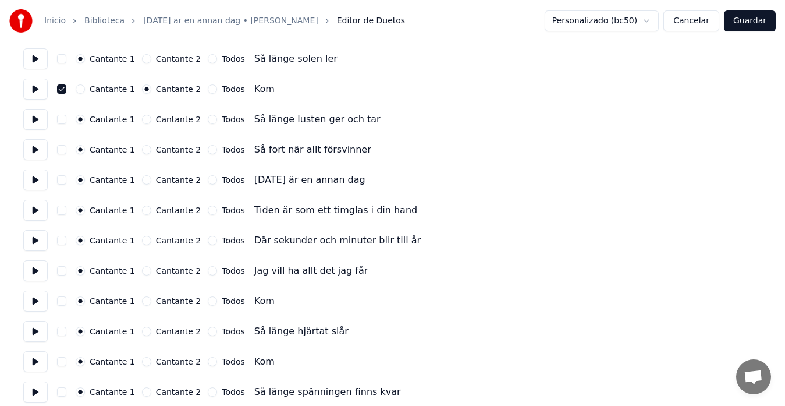
scroll to position [854, 0]
click at [142, 299] on button "Cantante 2" at bounding box center [146, 299] width 9 height 9
click at [61, 300] on button "button" at bounding box center [61, 299] width 9 height 9
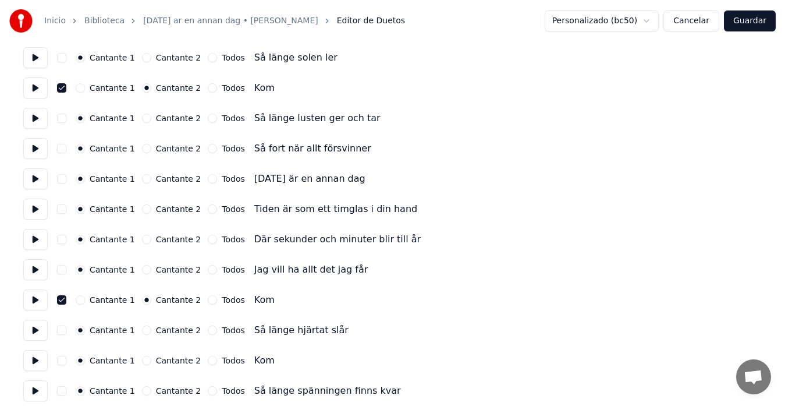
click at [142, 361] on button "Cantante 2" at bounding box center [146, 360] width 9 height 9
click at [58, 363] on button "button" at bounding box center [61, 360] width 9 height 9
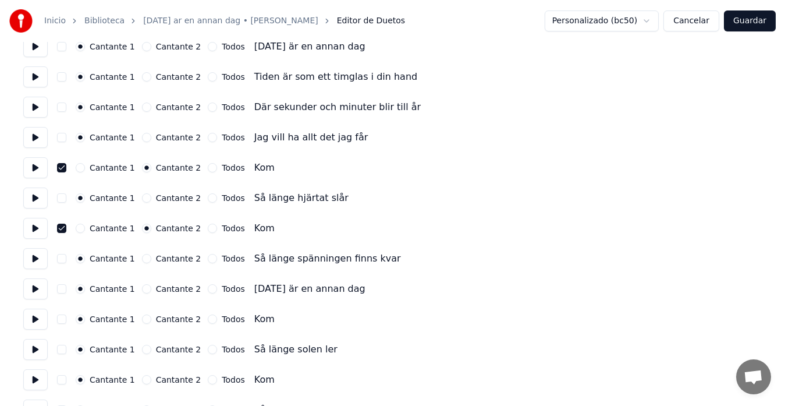
scroll to position [1009, 0]
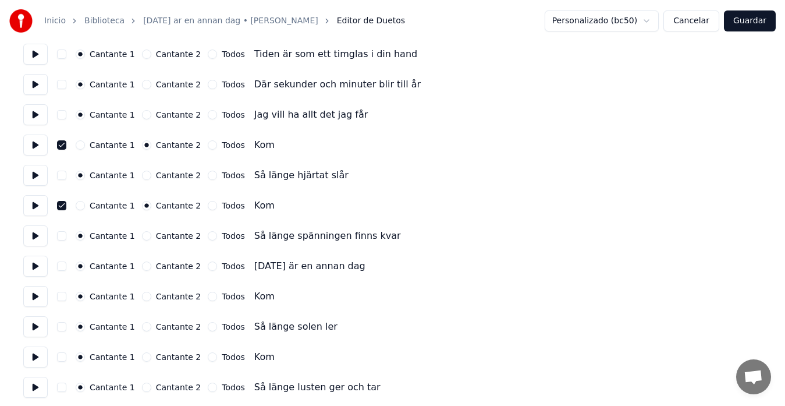
click at [142, 297] on button "Cantante 2" at bounding box center [146, 296] width 9 height 9
click at [61, 297] on button "button" at bounding box center [61, 296] width 9 height 9
click at [145, 360] on div "Cantante 2" at bounding box center [171, 356] width 59 height 9
click at [143, 358] on button "Cantante 2" at bounding box center [146, 356] width 9 height 9
click at [62, 357] on button "button" at bounding box center [61, 356] width 9 height 9
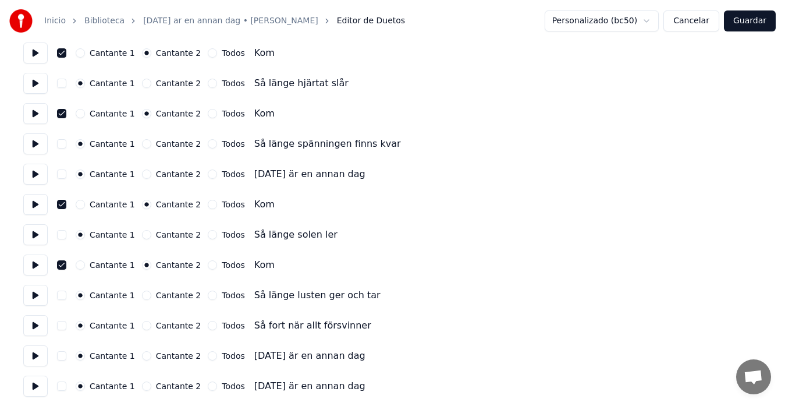
scroll to position [1103, 0]
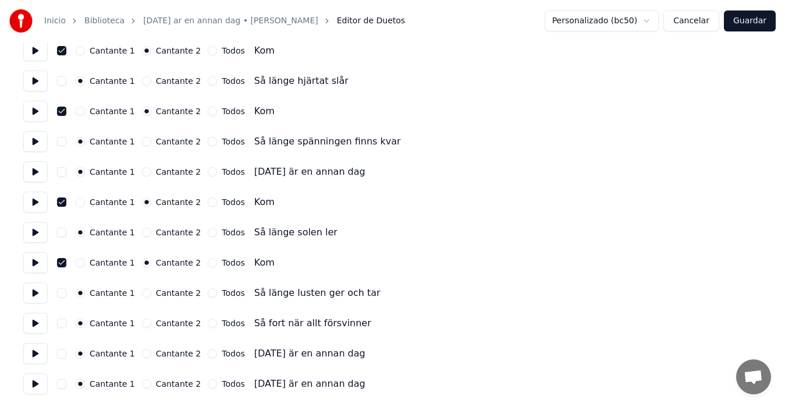
click at [745, 22] on button "Guardar" at bounding box center [750, 20] width 52 height 21
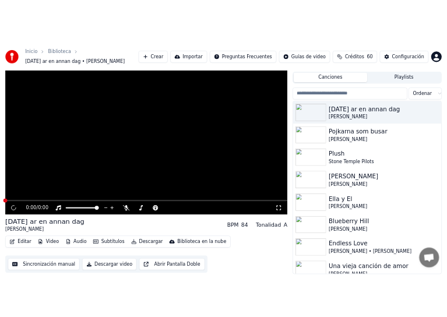
scroll to position [119, 0]
